Goal: Transaction & Acquisition: Purchase product/service

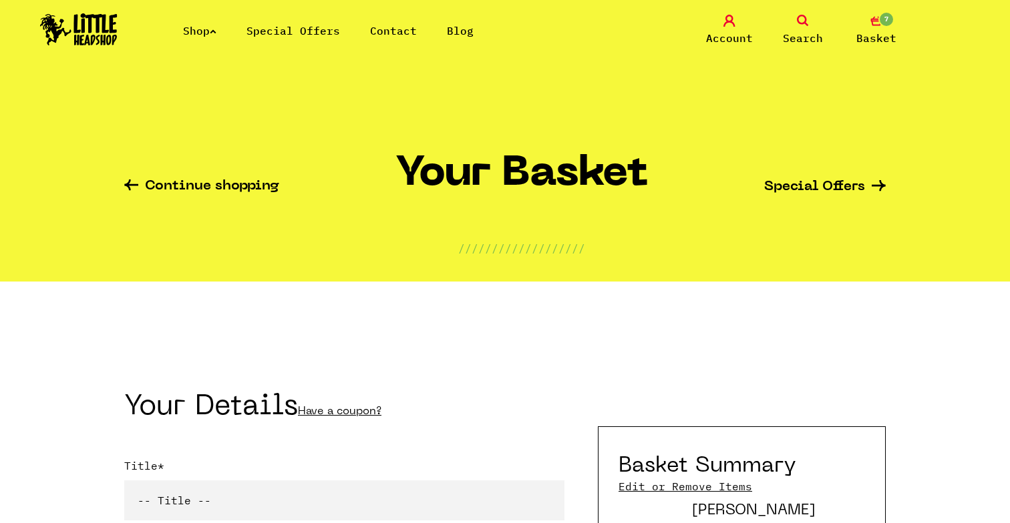
click at [226, 188] on link "Continue shopping" at bounding box center [201, 187] width 155 height 15
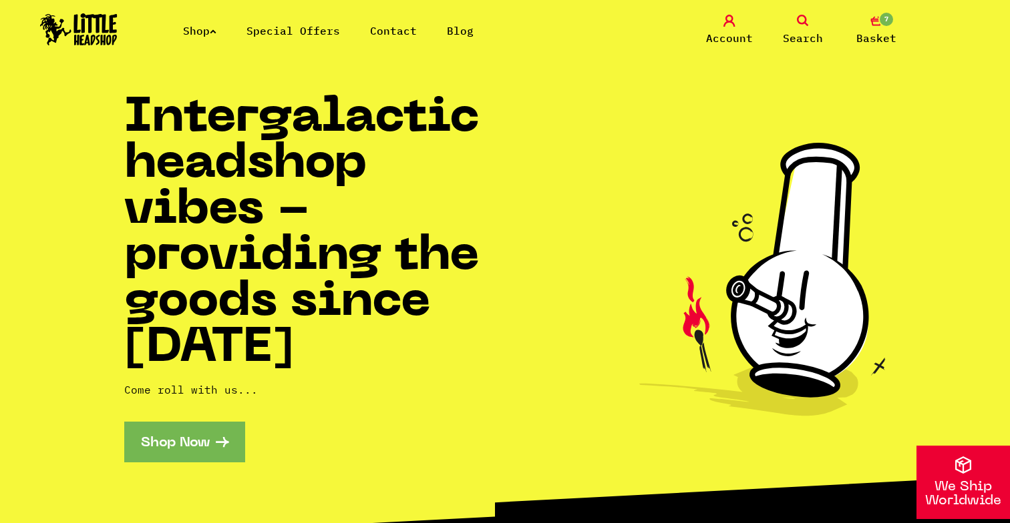
click at [879, 13] on div "Shop Special Offers Contact Blog Account Search 7 Basket" at bounding box center [505, 30] width 1010 height 61
click at [881, 20] on span "7" at bounding box center [886, 19] width 16 height 16
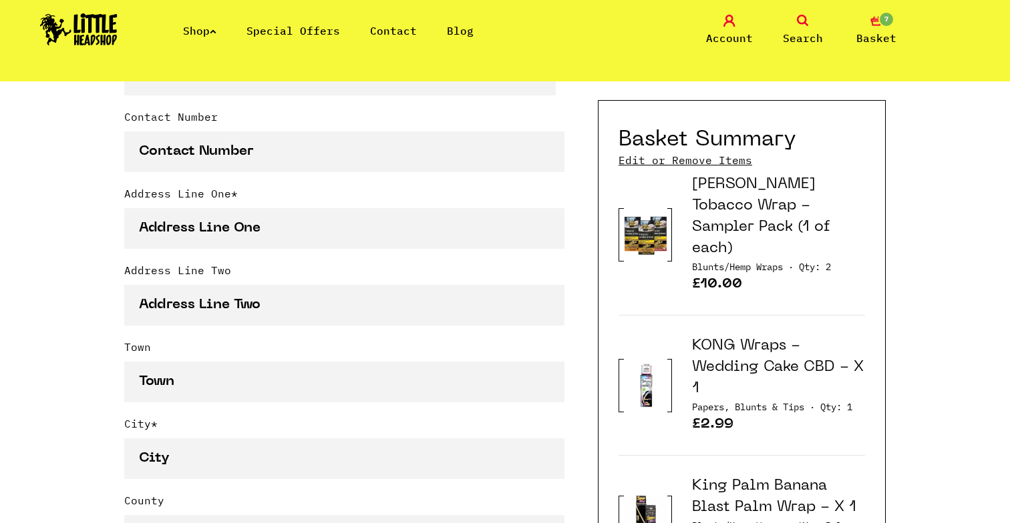
scroll to position [626, 0]
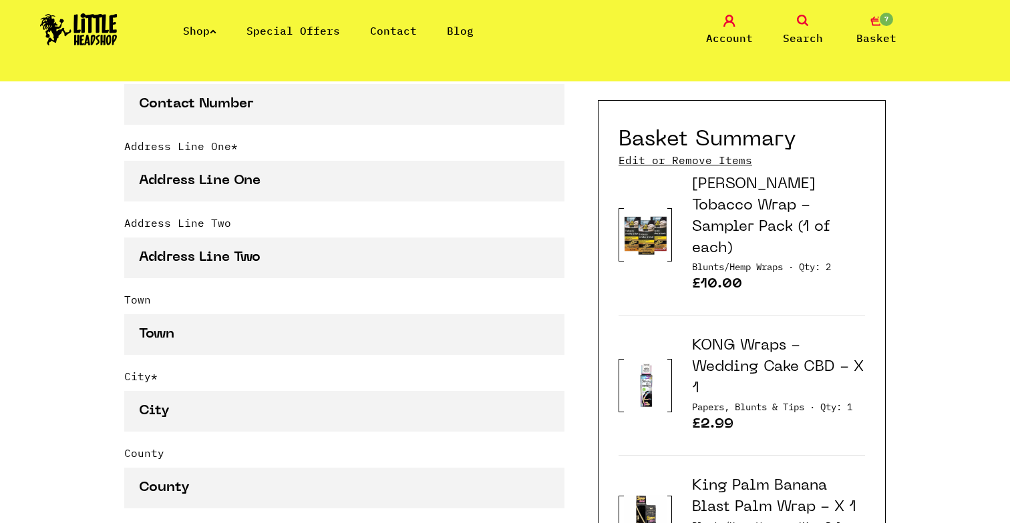
click at [668, 159] on link "Edit or Remove Items" at bounding box center [685, 160] width 134 height 15
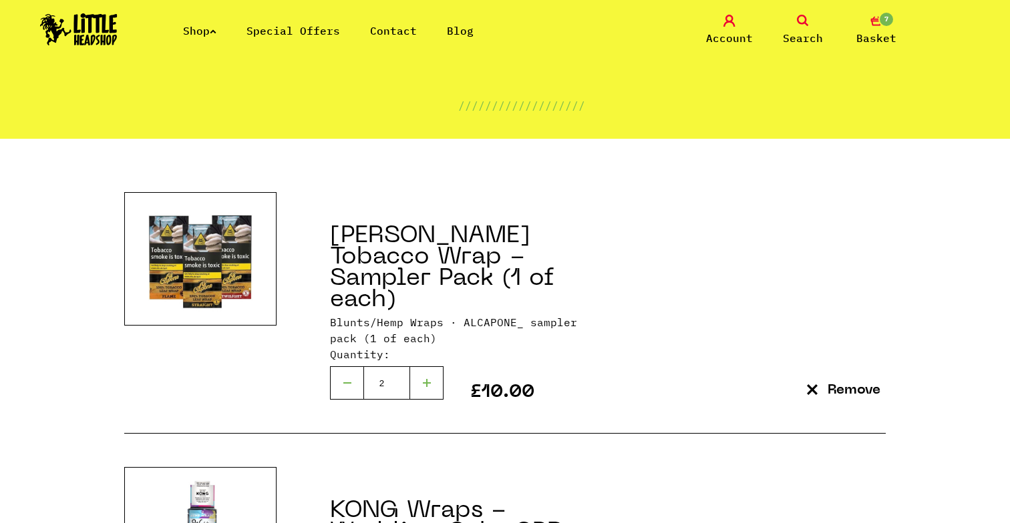
scroll to position [146, 0]
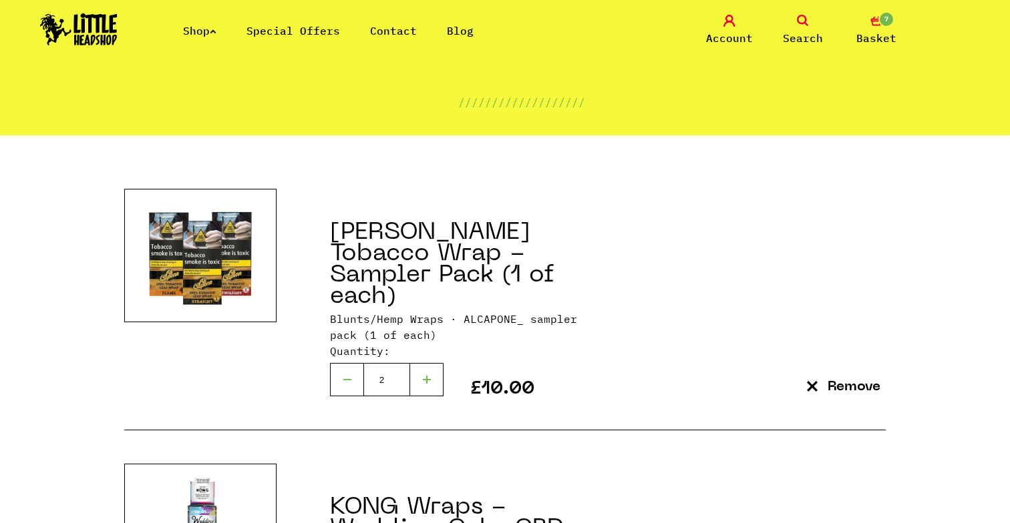
click at [851, 381] on p "Remove" at bounding box center [853, 388] width 53 height 14
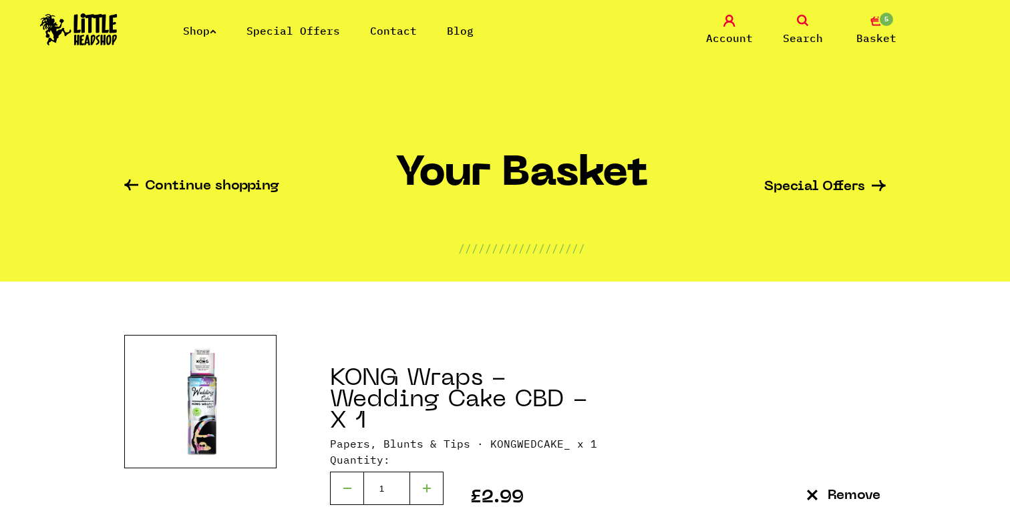
click at [803, 27] on link "Search" at bounding box center [802, 30] width 67 height 31
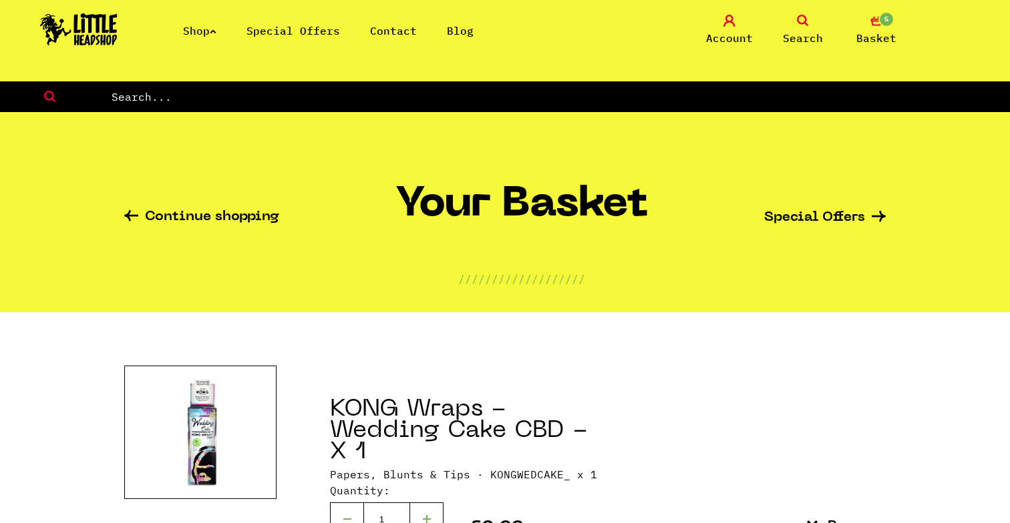
click at [421, 95] on input "text" at bounding box center [559, 96] width 899 height 17
type input "cone"
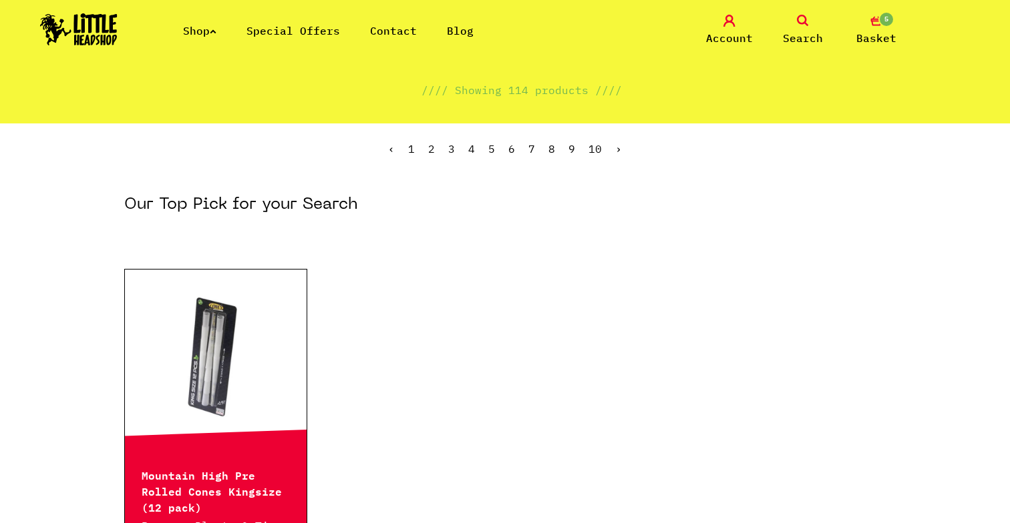
scroll to position [266, 0]
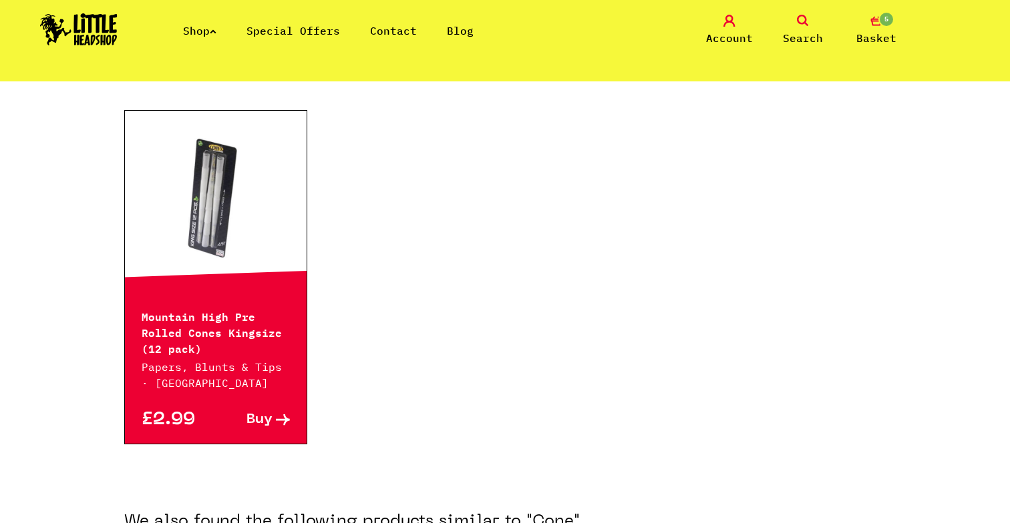
click at [230, 182] on link at bounding box center [216, 201] width 182 height 134
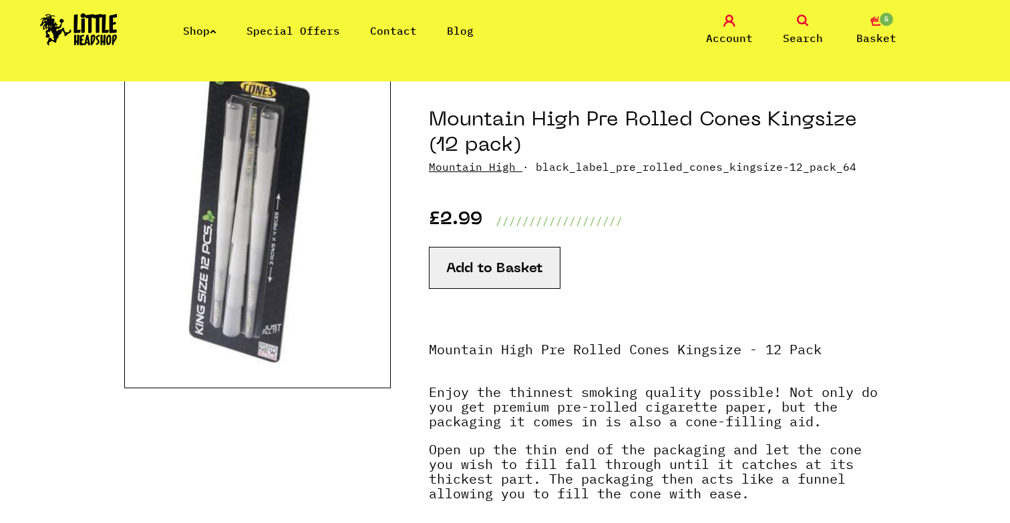
scroll to position [1, 0]
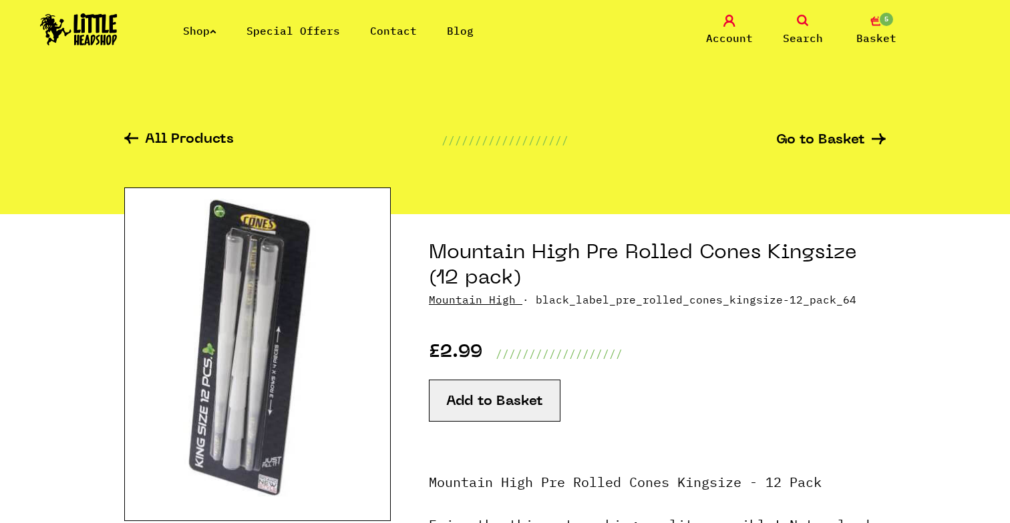
click at [458, 409] on button "Add to Basket" at bounding box center [495, 401] width 132 height 42
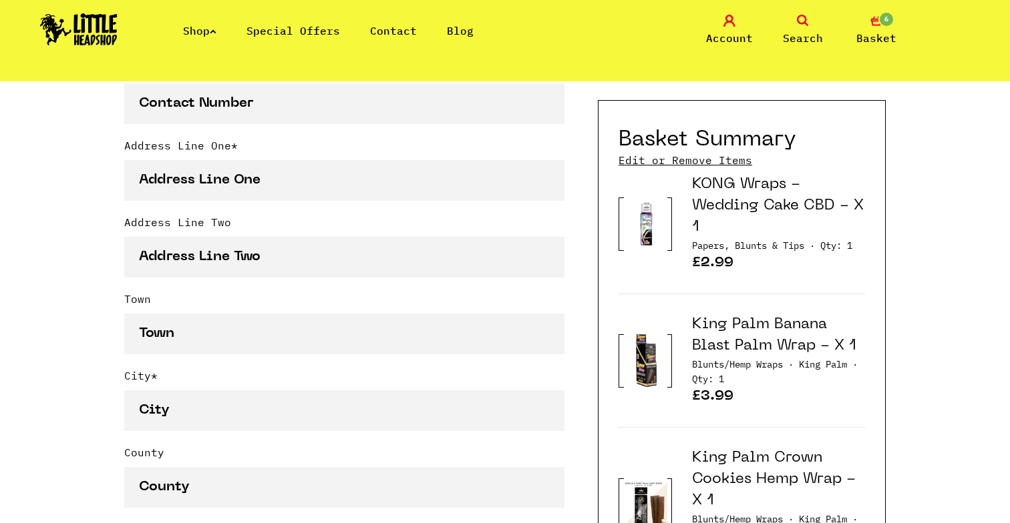
scroll to position [190, 0]
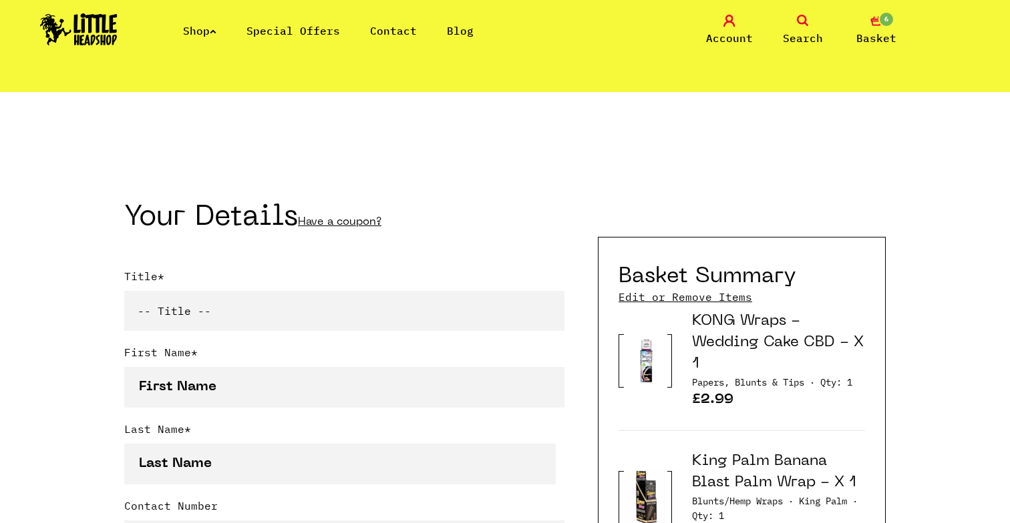
select select "mr"
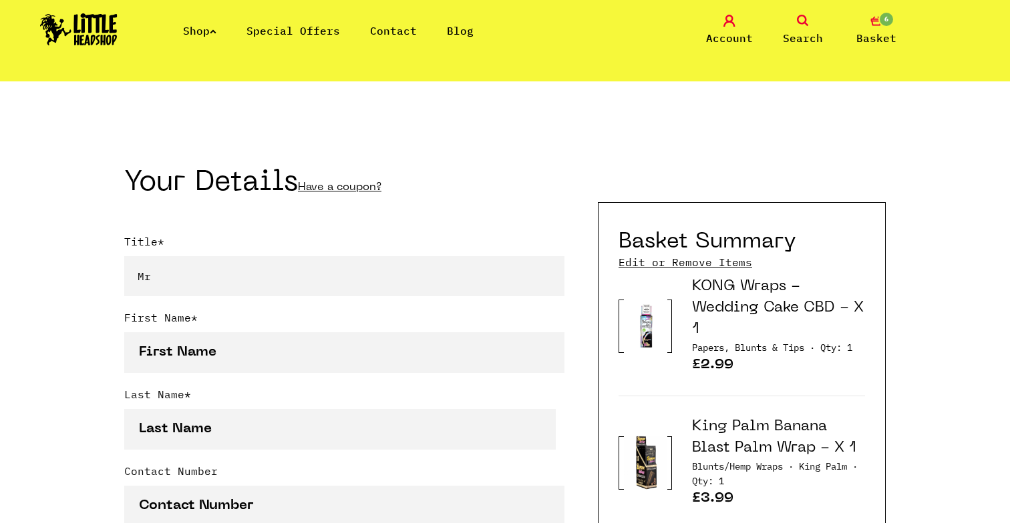
scroll to position [224, 0]
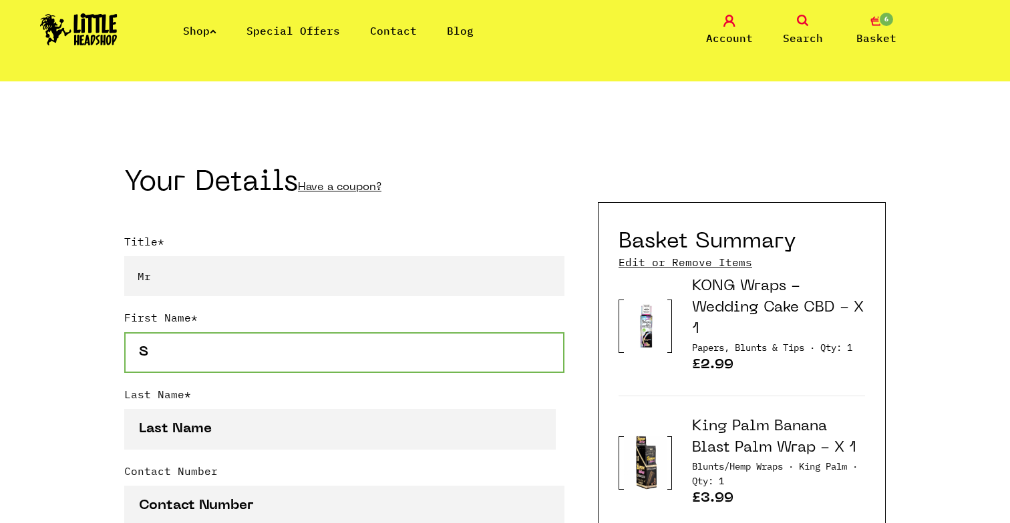
type input "S"
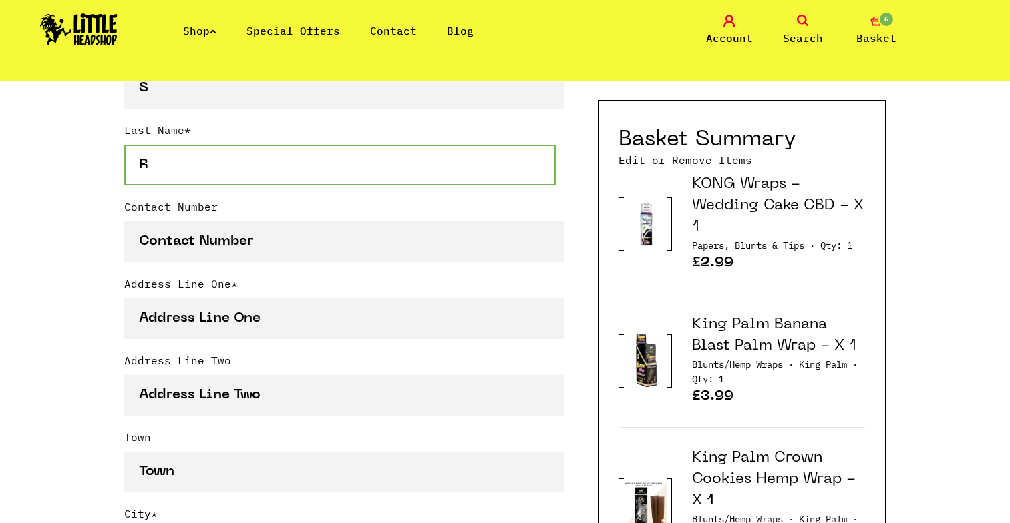
scroll to position [490, 0]
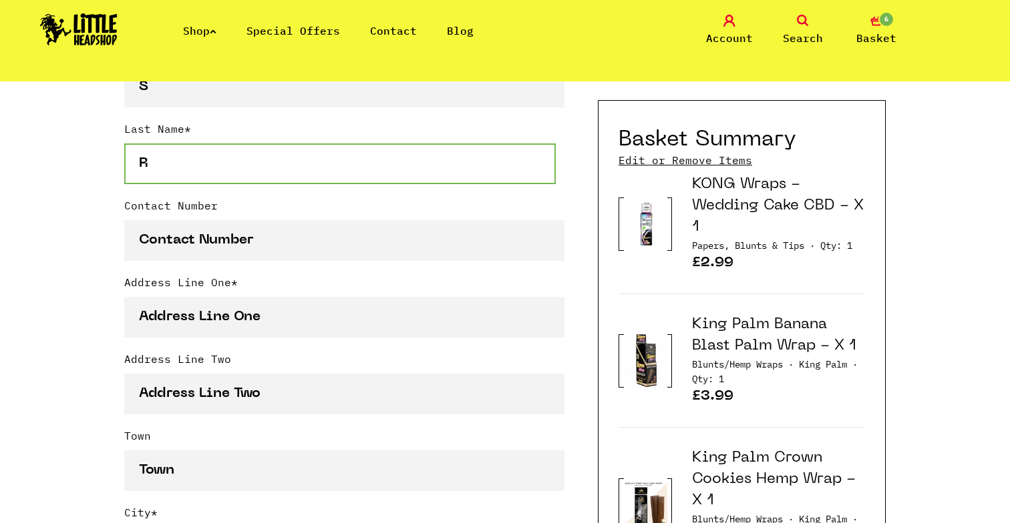
type input "R"
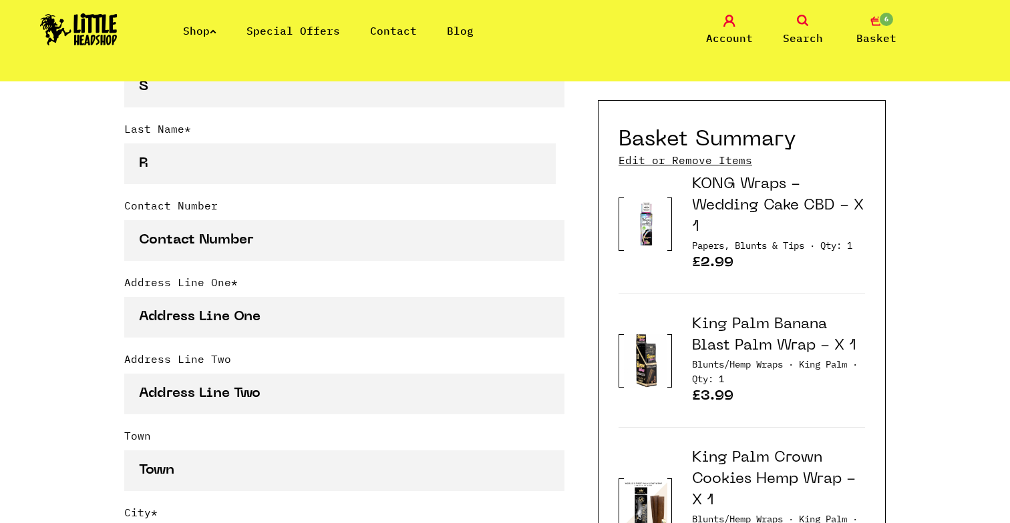
click at [212, 262] on div "Contact Number" at bounding box center [344, 236] width 440 height 77
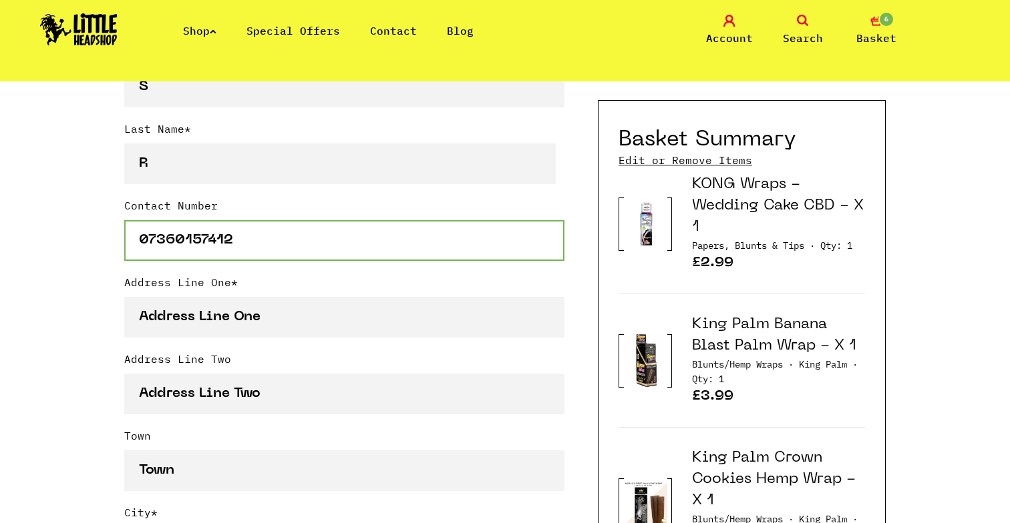
type input "07360157412"
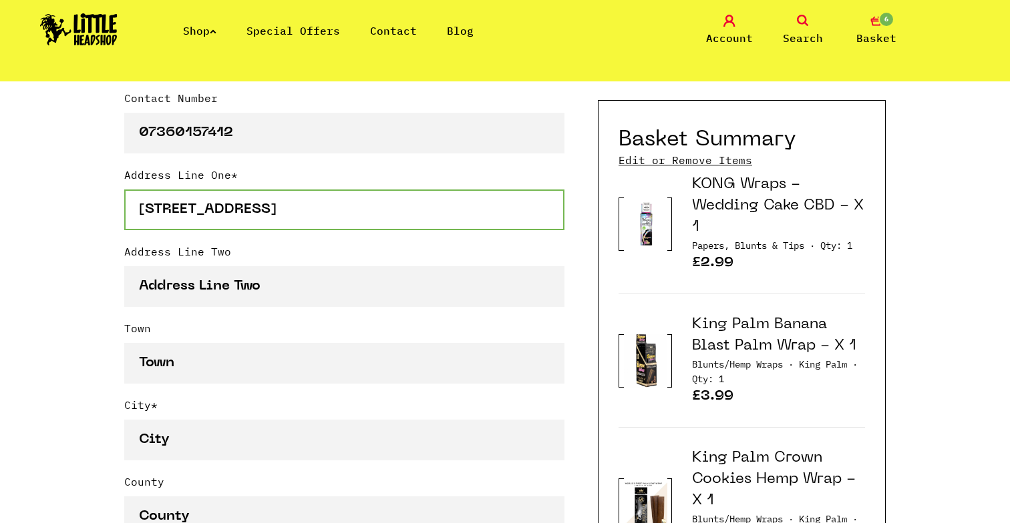
scroll to position [600, 0]
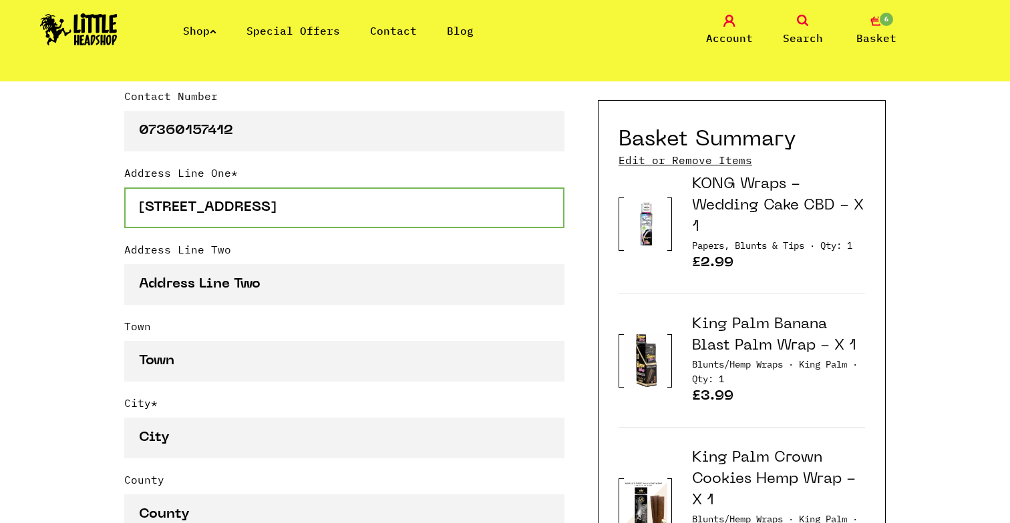
type input "47 Bradford Road"
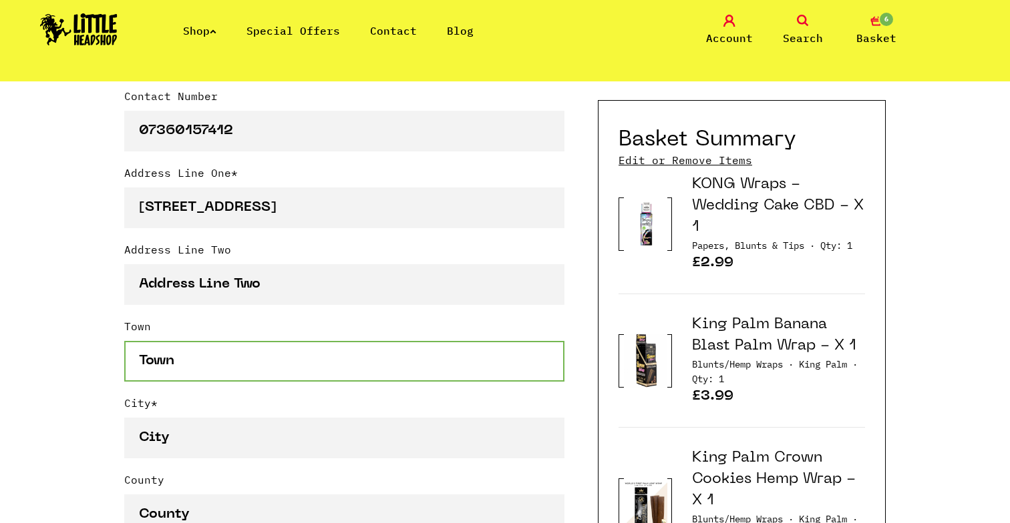
click at [242, 367] on input "Town" at bounding box center [344, 361] width 440 height 41
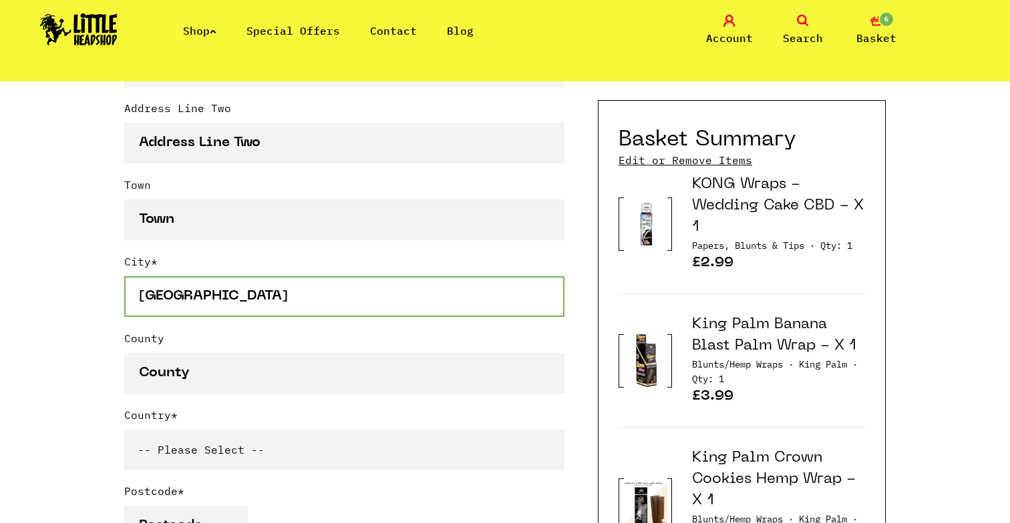
scroll to position [817, 0]
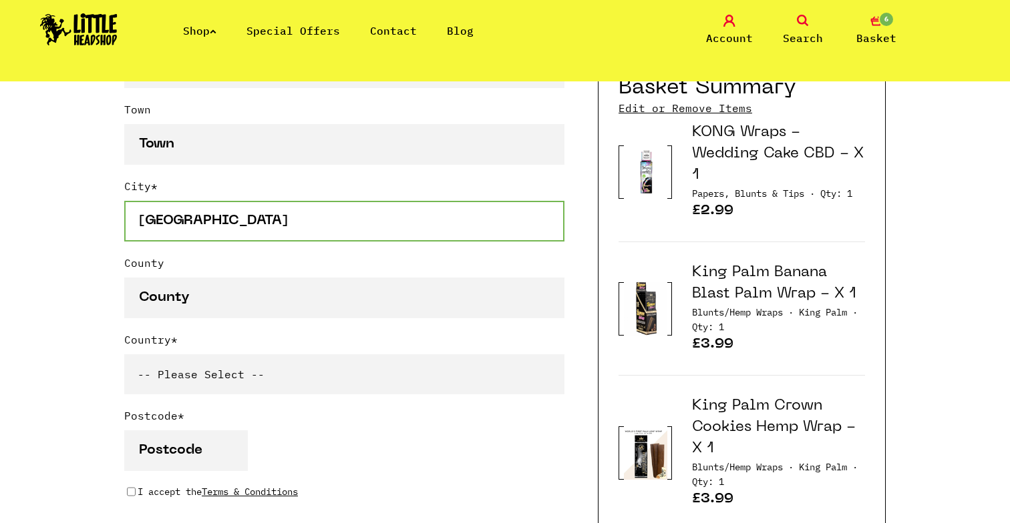
type input "[GEOGRAPHIC_DATA]"
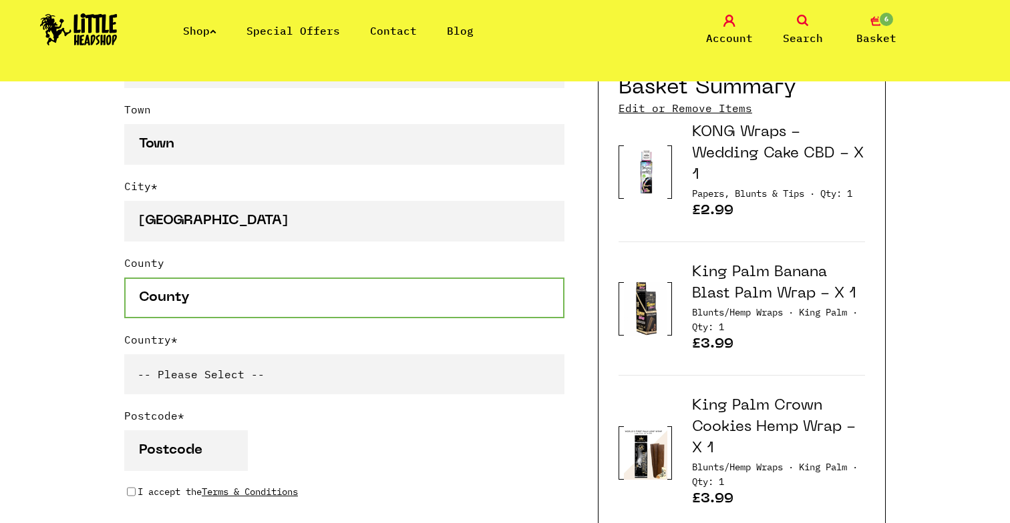
click at [186, 300] on input "County" at bounding box center [344, 298] width 440 height 41
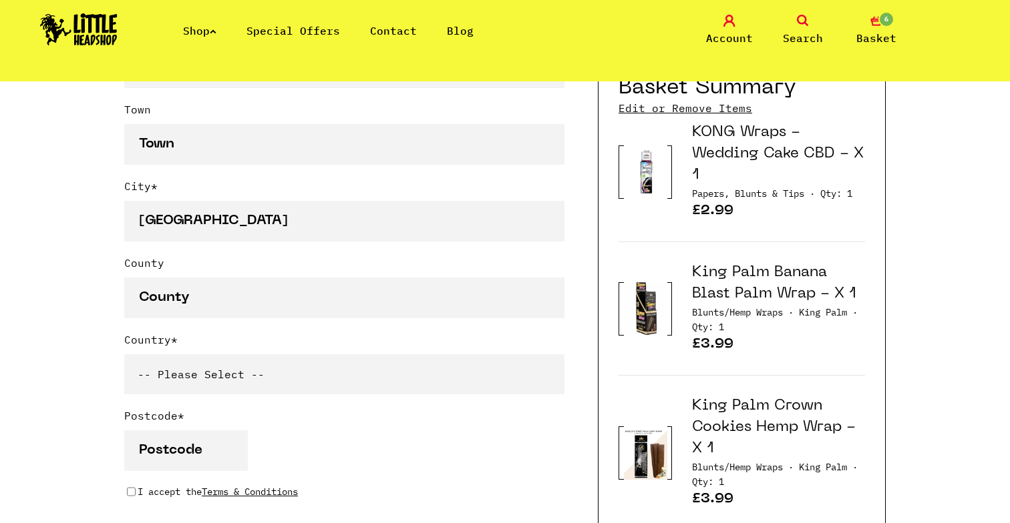
select select "826"
type input "p"
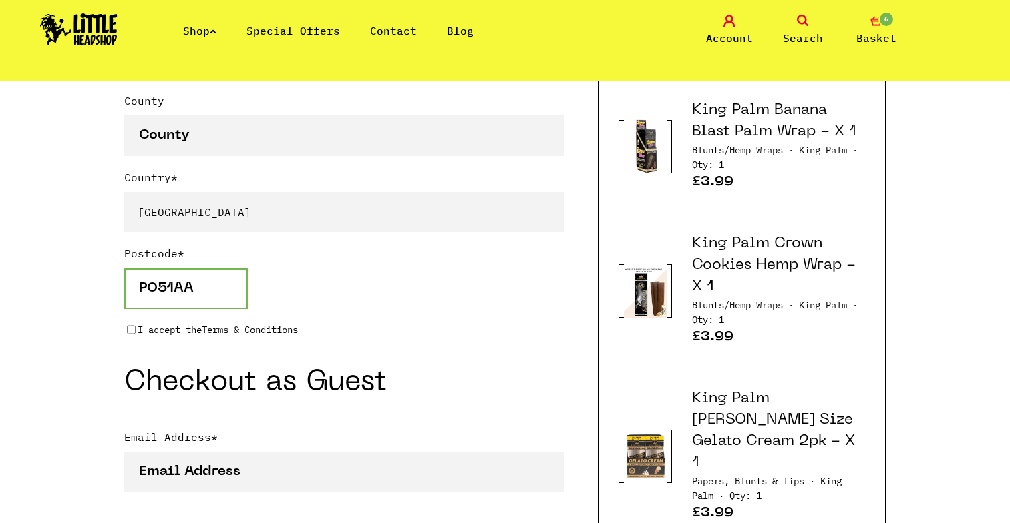
scroll to position [1029, 0]
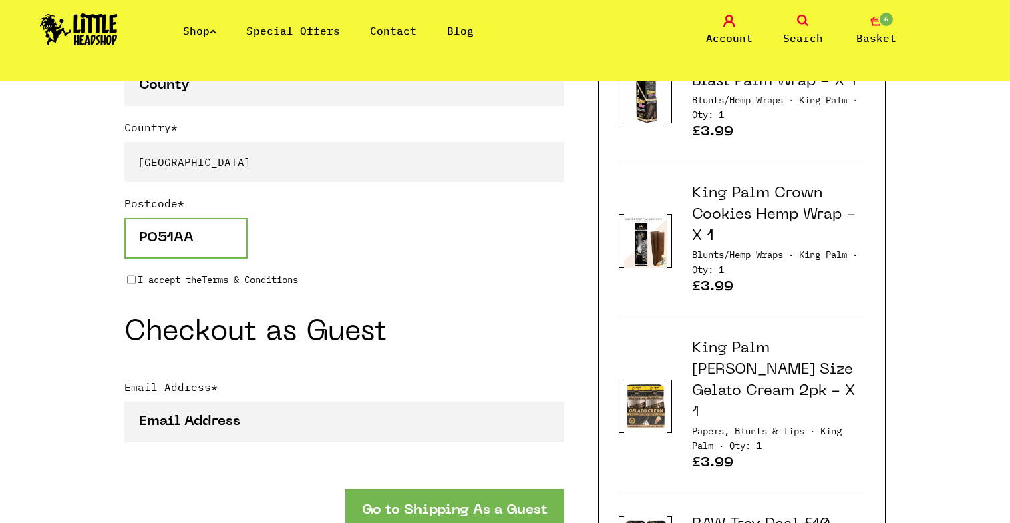
type input "PO51AA"
click at [128, 274] on input "I accept the Terms & Conditions" at bounding box center [131, 279] width 9 height 11
checkbox input "true"
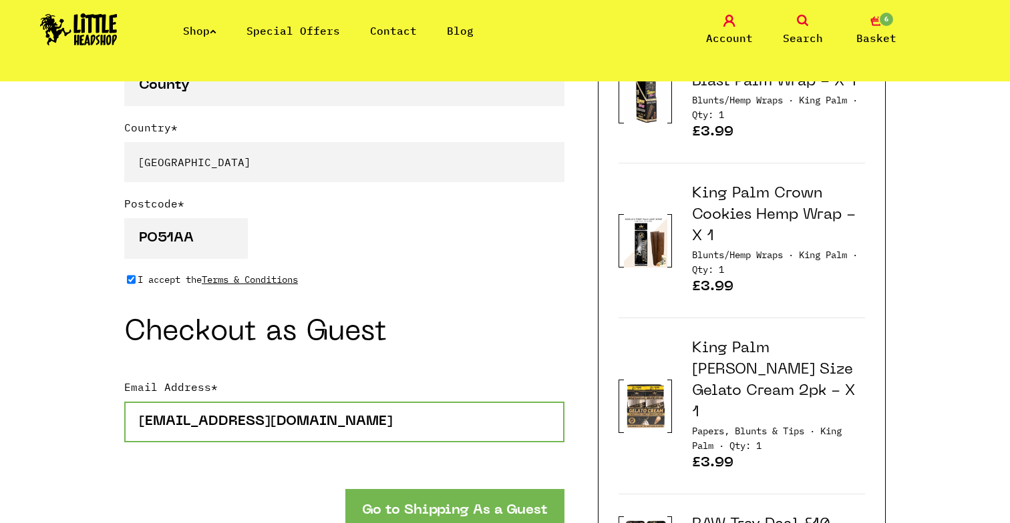
type input "aquifer_13_burdock@icloud.com"
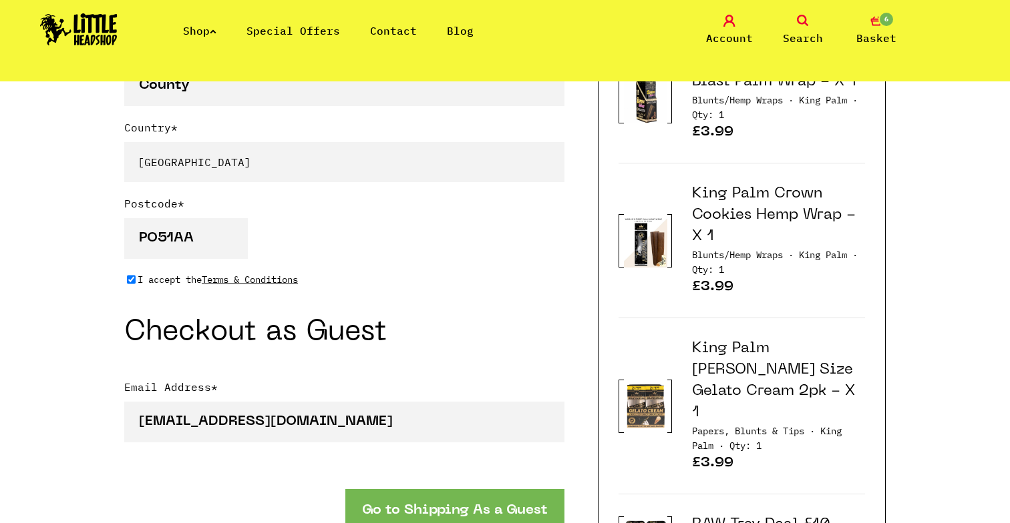
click at [513, 511] on button "Go to Shipping As a Guest" at bounding box center [454, 509] width 219 height 41
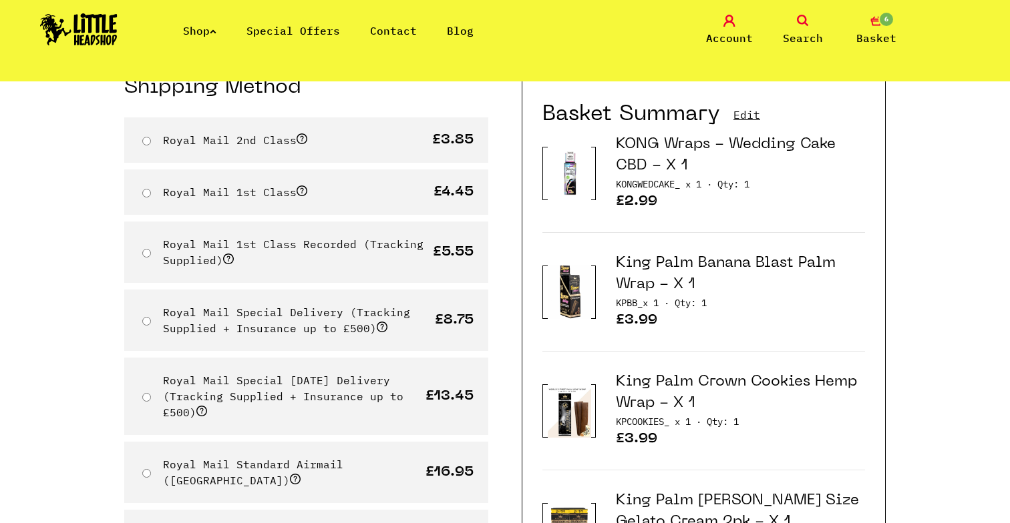
scroll to position [132, 0]
click at [142, 254] on input "Royal Mail 1st Class Recorded (Tracking Supplied)" at bounding box center [146, 253] width 9 height 9
radio input "true"
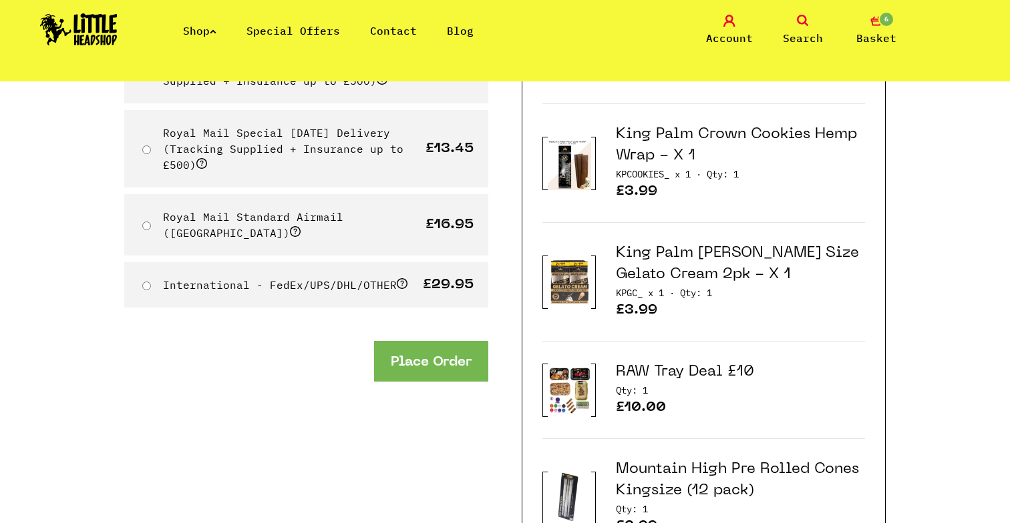
scroll to position [534, 0]
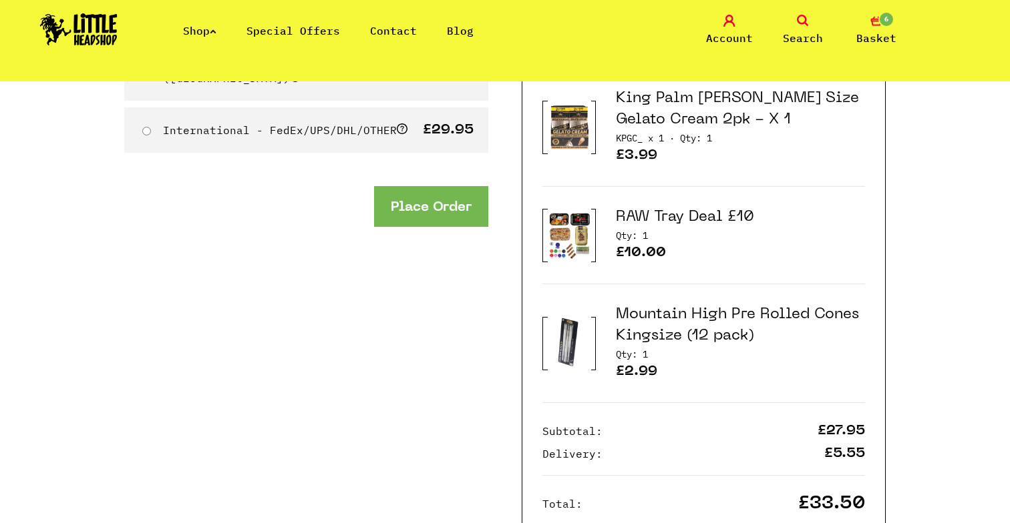
click at [453, 186] on button "Place Order" at bounding box center [431, 206] width 114 height 41
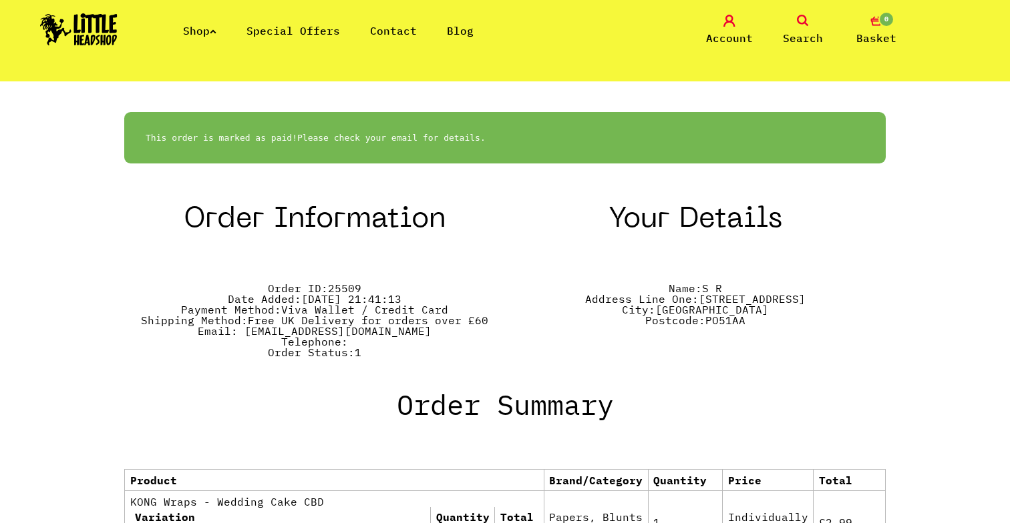
scroll to position [347, 0]
